Goal: Information Seeking & Learning: Learn about a topic

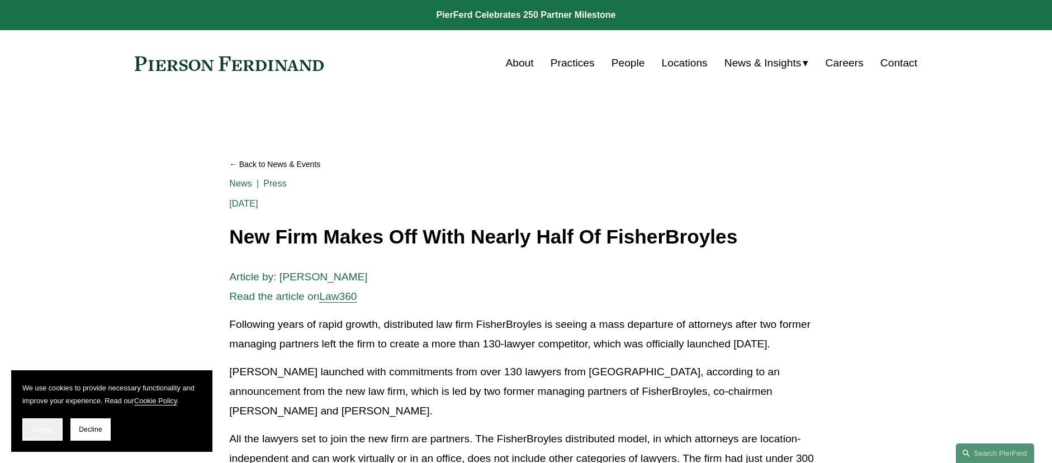
click at [43, 430] on span "Accept" at bounding box center [42, 430] width 21 height 8
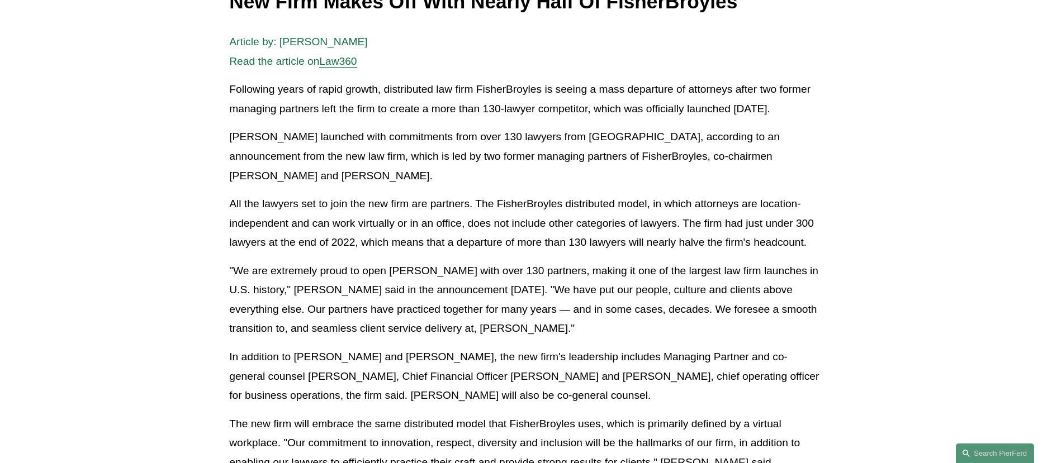
scroll to position [236, 0]
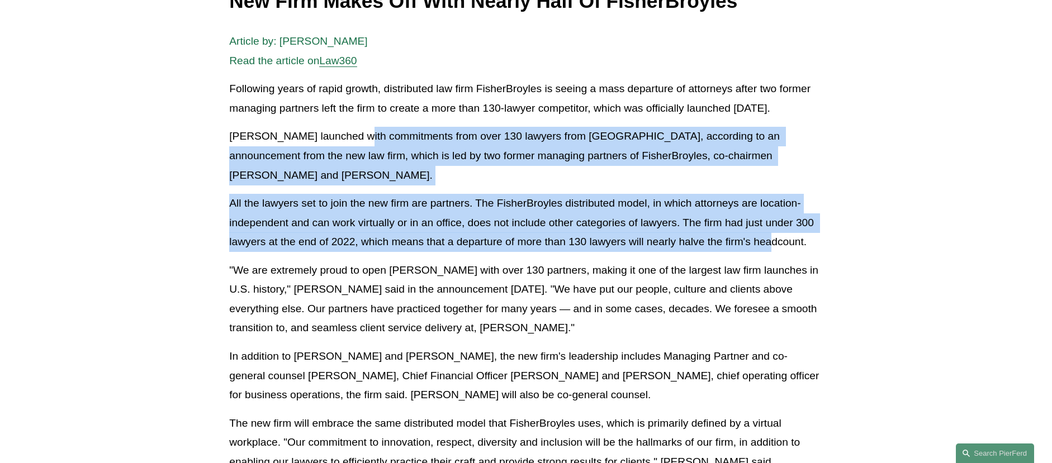
drag, startPoint x: 351, startPoint y: 138, endPoint x: 775, endPoint y: 236, distance: 435.7
click at [775, 236] on div "Article by: [PERSON_NAME] Read the article on Law360 Following years of rapid g…" at bounding box center [525, 361] width 593 height 658
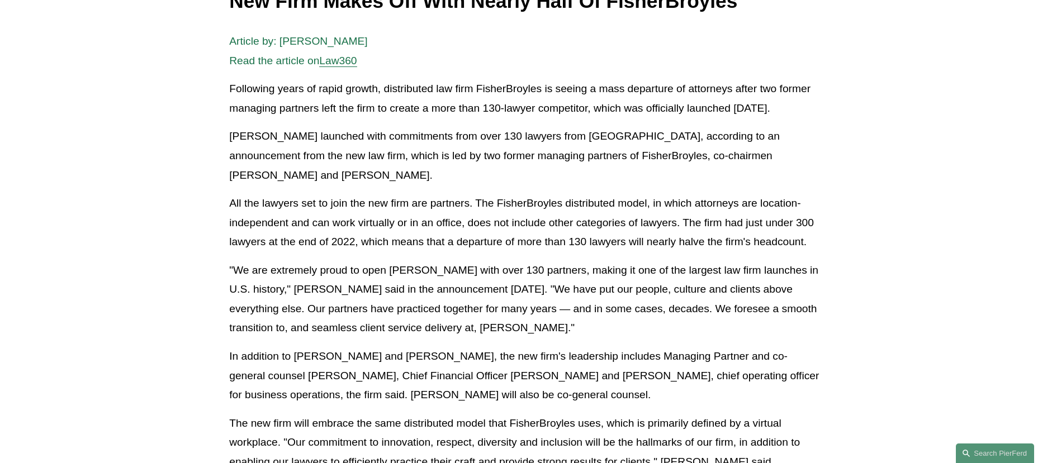
drag, startPoint x: 775, startPoint y: 236, endPoint x: 742, endPoint y: 229, distance: 34.4
click at [772, 235] on p "All the lawyers set to join the new firm are partners. The FisherBroyles distri…" at bounding box center [525, 223] width 593 height 58
drag, startPoint x: 318, startPoint y: 199, endPoint x: 614, endPoint y: 335, distance: 326.1
click at [614, 335] on div "Article by: [PERSON_NAME] Read the article on Law360 Following years of rapid g…" at bounding box center [525, 361] width 593 height 658
drag, startPoint x: 614, startPoint y: 335, endPoint x: 594, endPoint y: 331, distance: 20.1
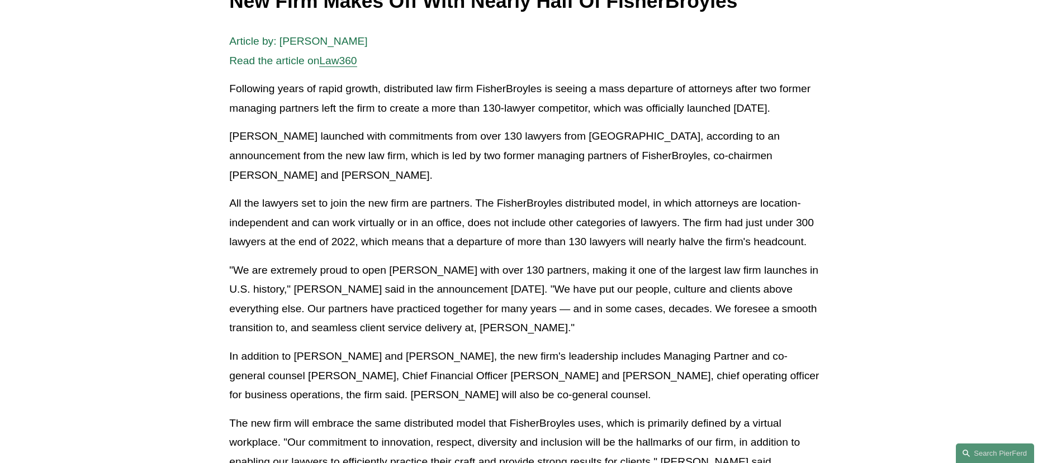
click at [612, 335] on p ""We are extremely proud to open [PERSON_NAME] with over 130 partners, making it…" at bounding box center [525, 299] width 593 height 77
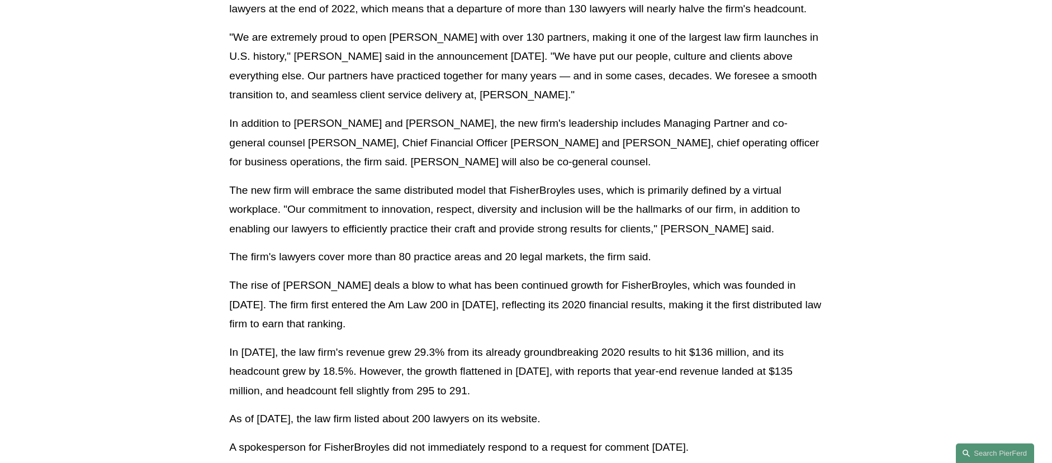
scroll to position [470, 0]
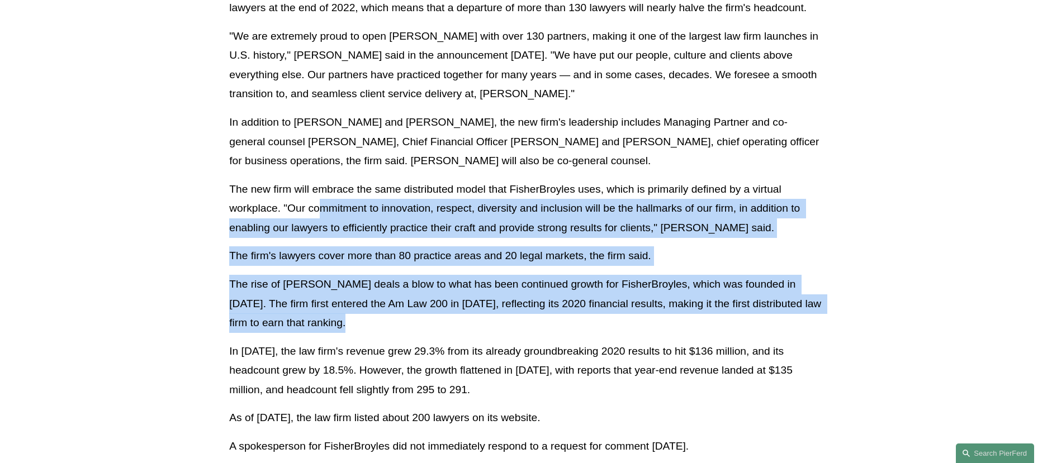
drag, startPoint x: 323, startPoint y: 207, endPoint x: 523, endPoint y: 318, distance: 229.2
click at [523, 318] on div "Article by: [PERSON_NAME] Read the article on Law360 Following years of rapid g…" at bounding box center [525, 127] width 593 height 658
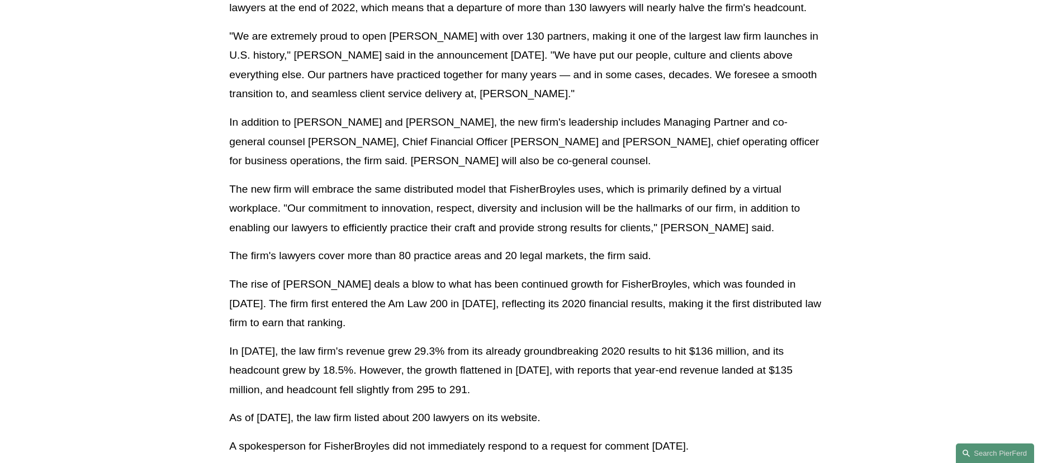
click at [523, 319] on p "The rise of [PERSON_NAME] deals a blow to what has been continued growth for Fi…" at bounding box center [525, 304] width 593 height 58
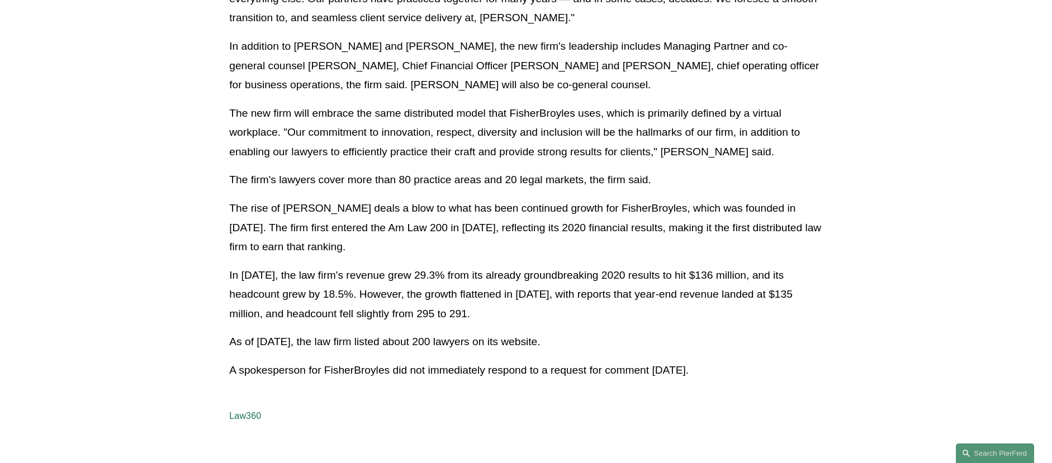
scroll to position [552, 0]
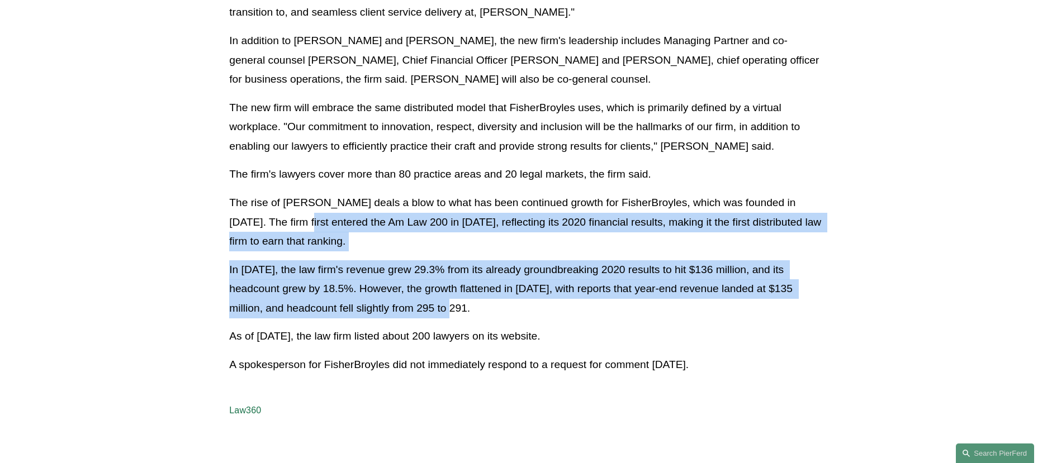
drag, startPoint x: 297, startPoint y: 223, endPoint x: 515, endPoint y: 315, distance: 237.0
click at [515, 315] on div "Article by: [PERSON_NAME] Read the article on Law360 Following years of rapid g…" at bounding box center [525, 45] width 593 height 658
click at [515, 315] on p "In [DATE], the law firm's revenue grew 29.3% from its already groundbreaking 20…" at bounding box center [525, 289] width 593 height 58
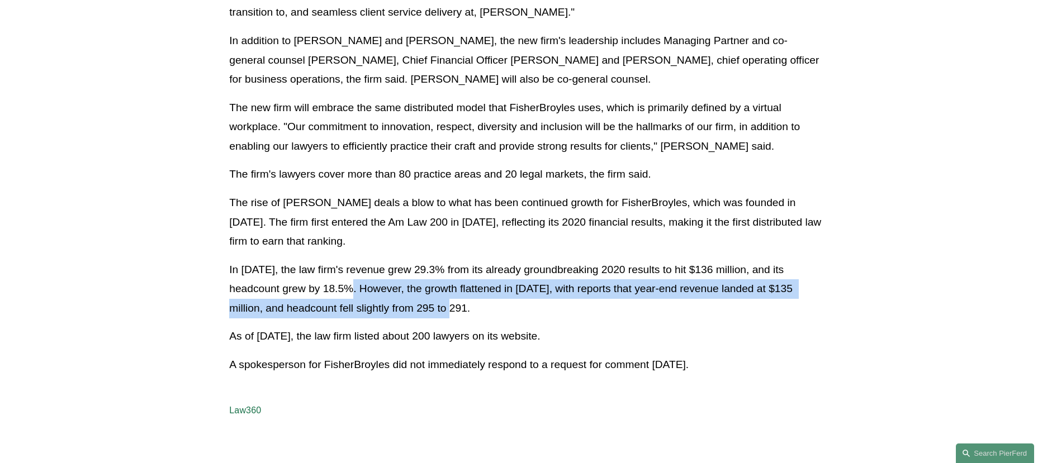
drag, startPoint x: 362, startPoint y: 287, endPoint x: 537, endPoint y: 314, distance: 176.5
click at [537, 314] on p "In [DATE], the law firm's revenue grew 29.3% from its already groundbreaking 20…" at bounding box center [525, 289] width 593 height 58
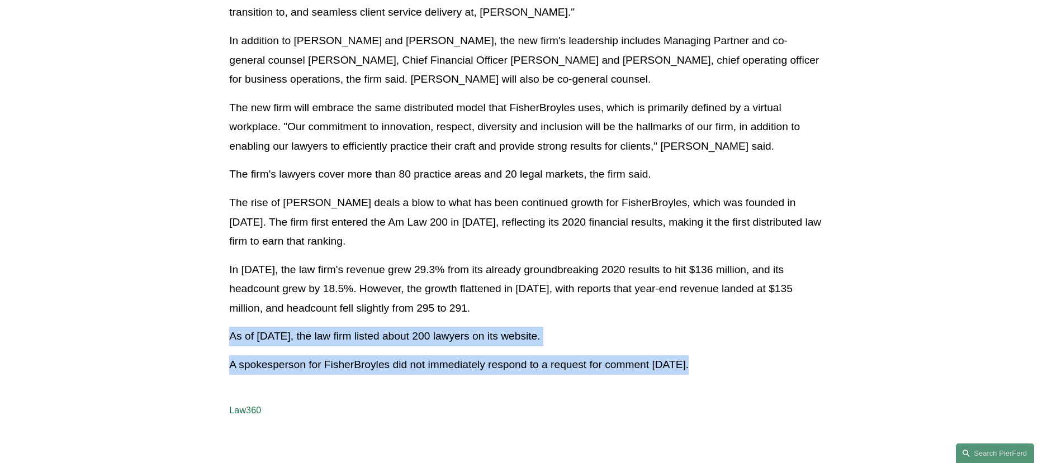
drag, startPoint x: 231, startPoint y: 337, endPoint x: 746, endPoint y: 375, distance: 516.3
click at [747, 375] on div "Article by: [PERSON_NAME] Read the article on Law360 Following years of rapid g…" at bounding box center [525, 65] width 593 height 699
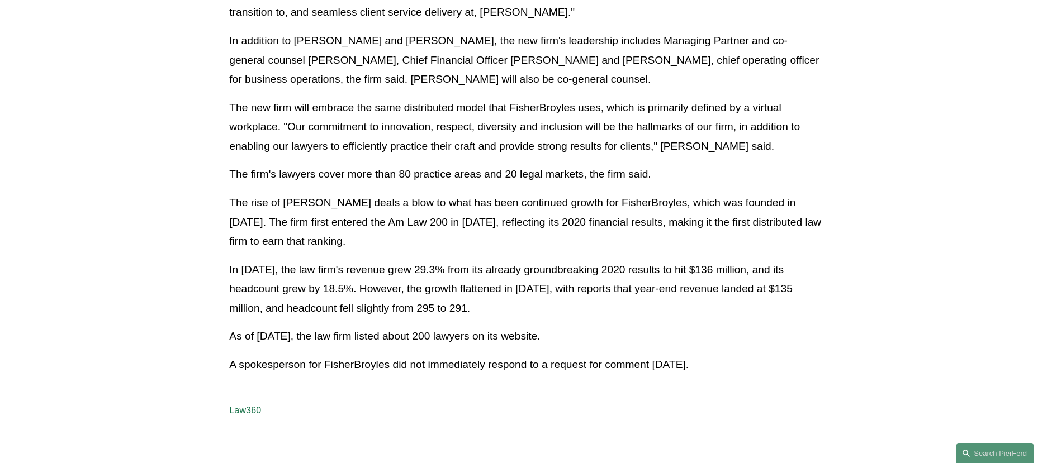
click at [723, 368] on p "A spokesperson for FisherBroyles did not immediately respond to a request for c…" at bounding box center [525, 366] width 593 height 20
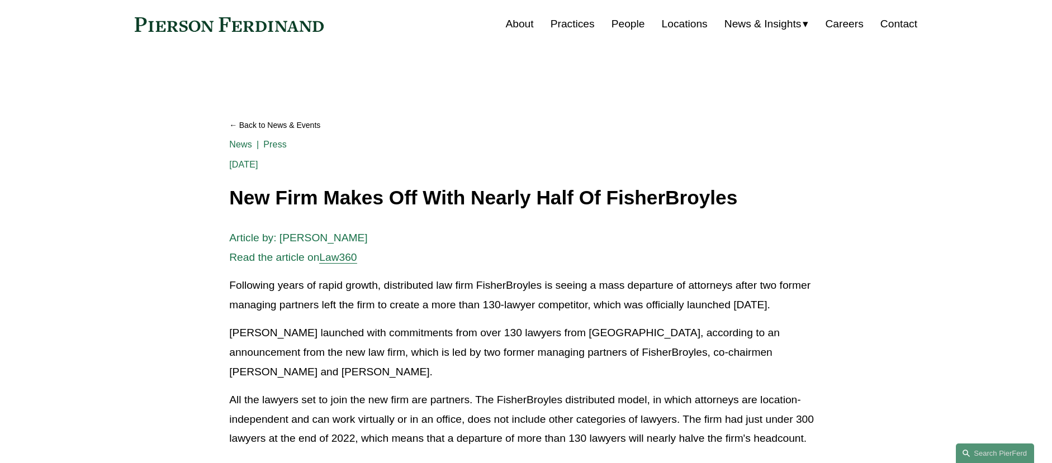
scroll to position [0, 0]
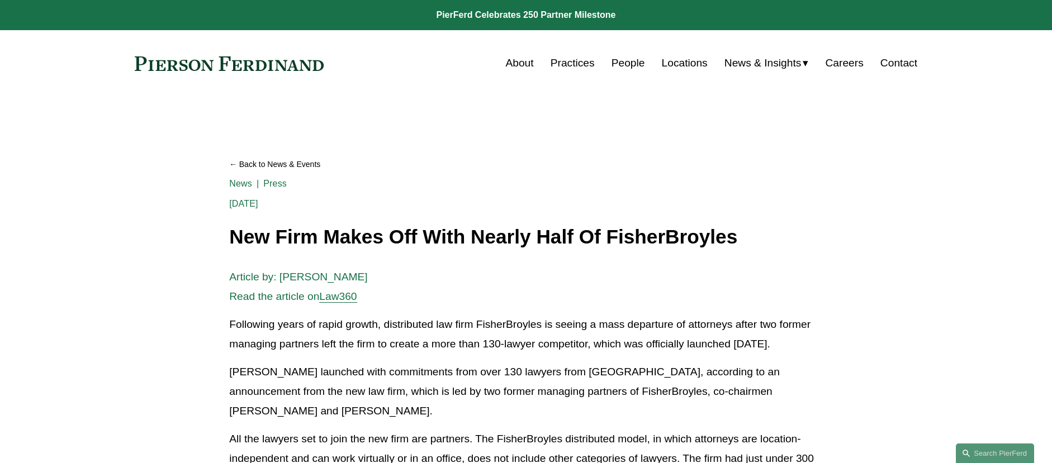
click at [238, 63] on link at bounding box center [229, 63] width 189 height 15
